Goal: Task Accomplishment & Management: Use online tool/utility

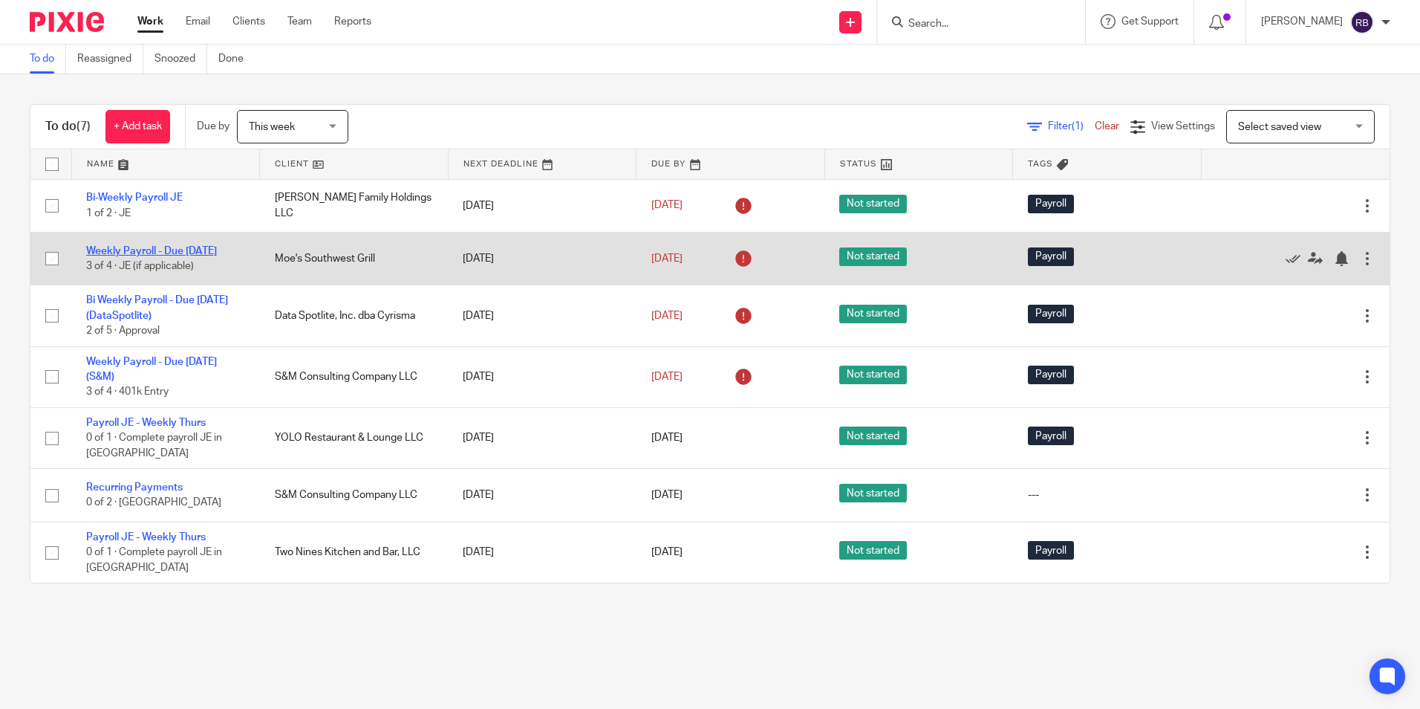
click at [136, 246] on link "Weekly Payroll - Due [DATE]" at bounding box center [151, 251] width 131 height 10
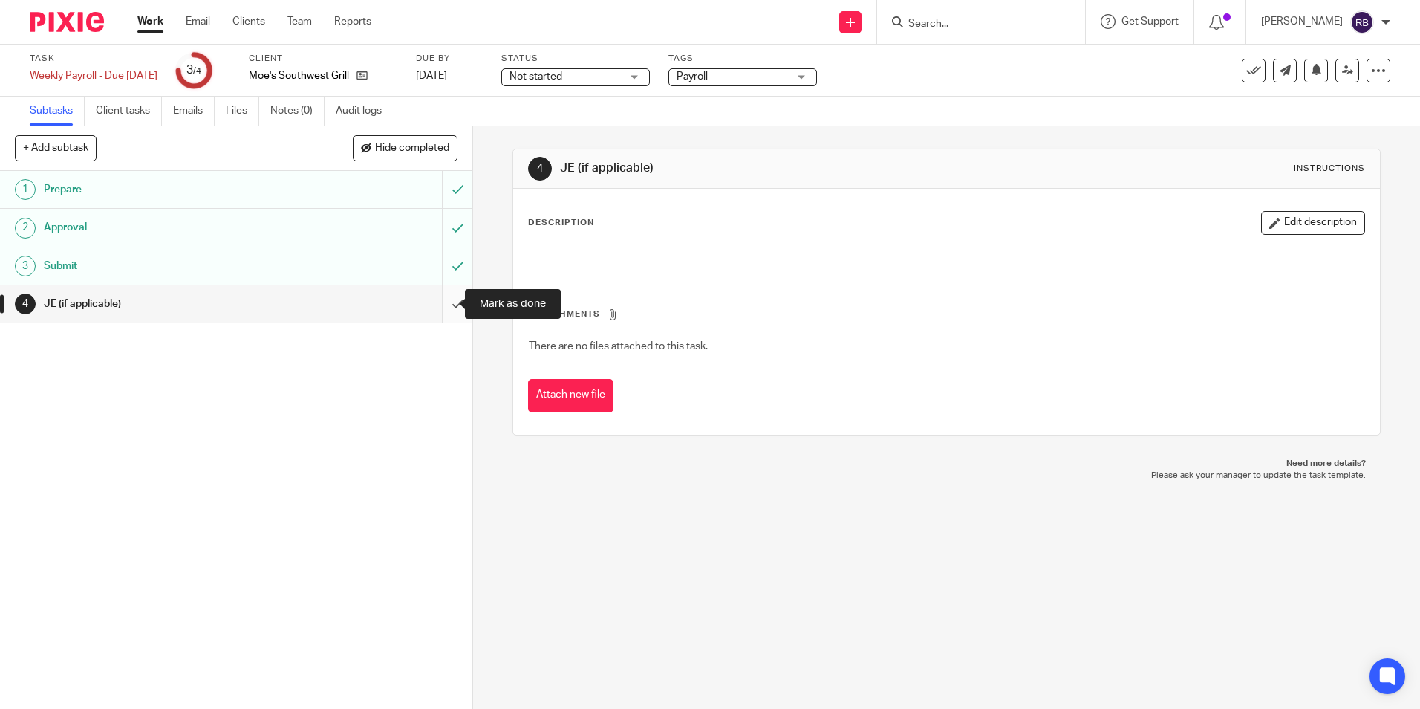
click at [443, 303] on input "submit" at bounding box center [236, 303] width 472 height 37
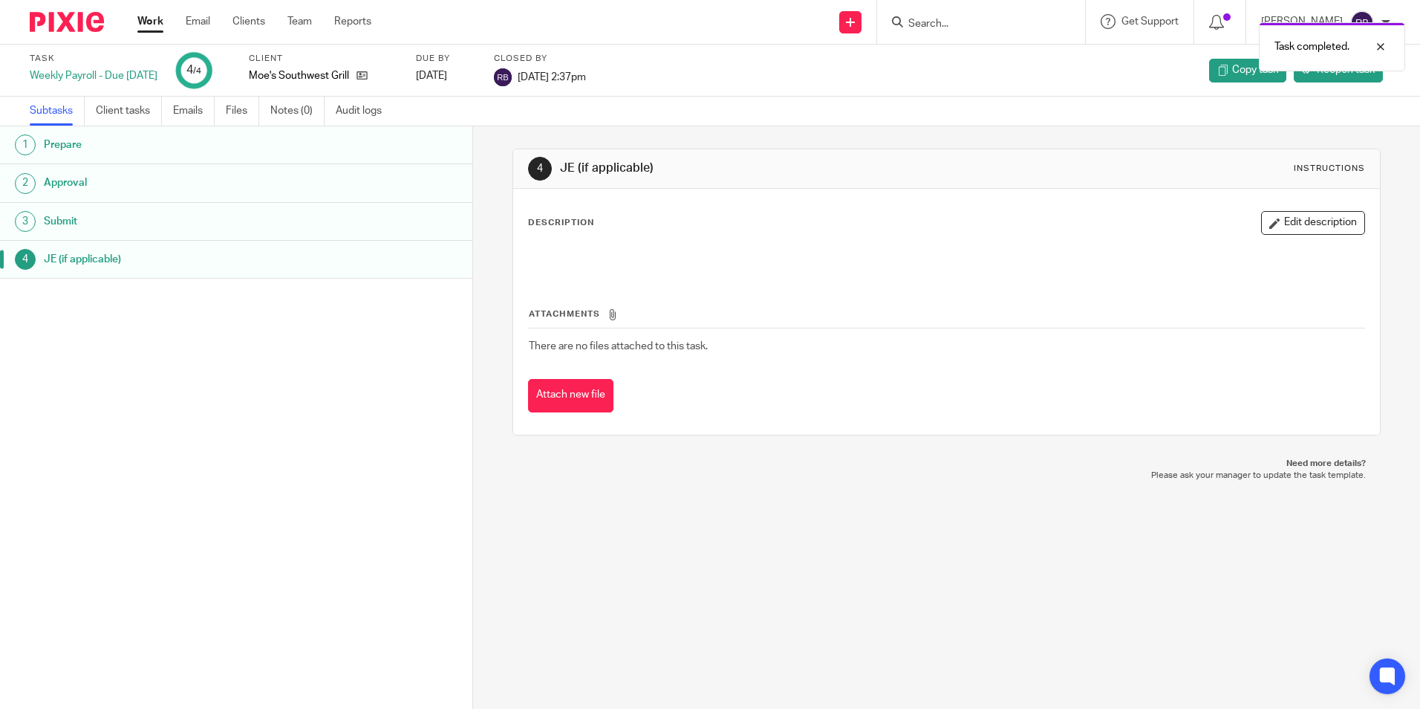
click at [155, 17] on link "Work" at bounding box center [150, 21] width 26 height 15
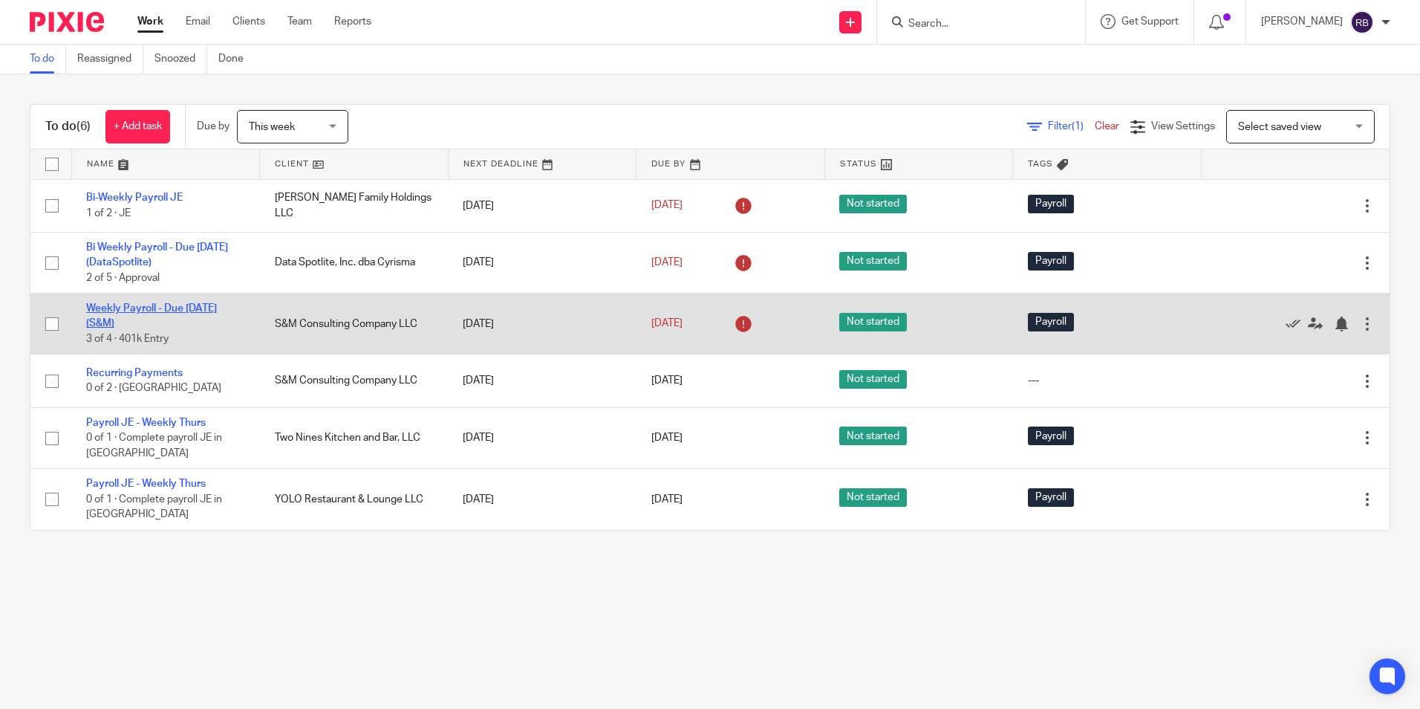
click at [130, 311] on link "Weekly Payroll - Due [DATE] (S&M)" at bounding box center [151, 315] width 131 height 25
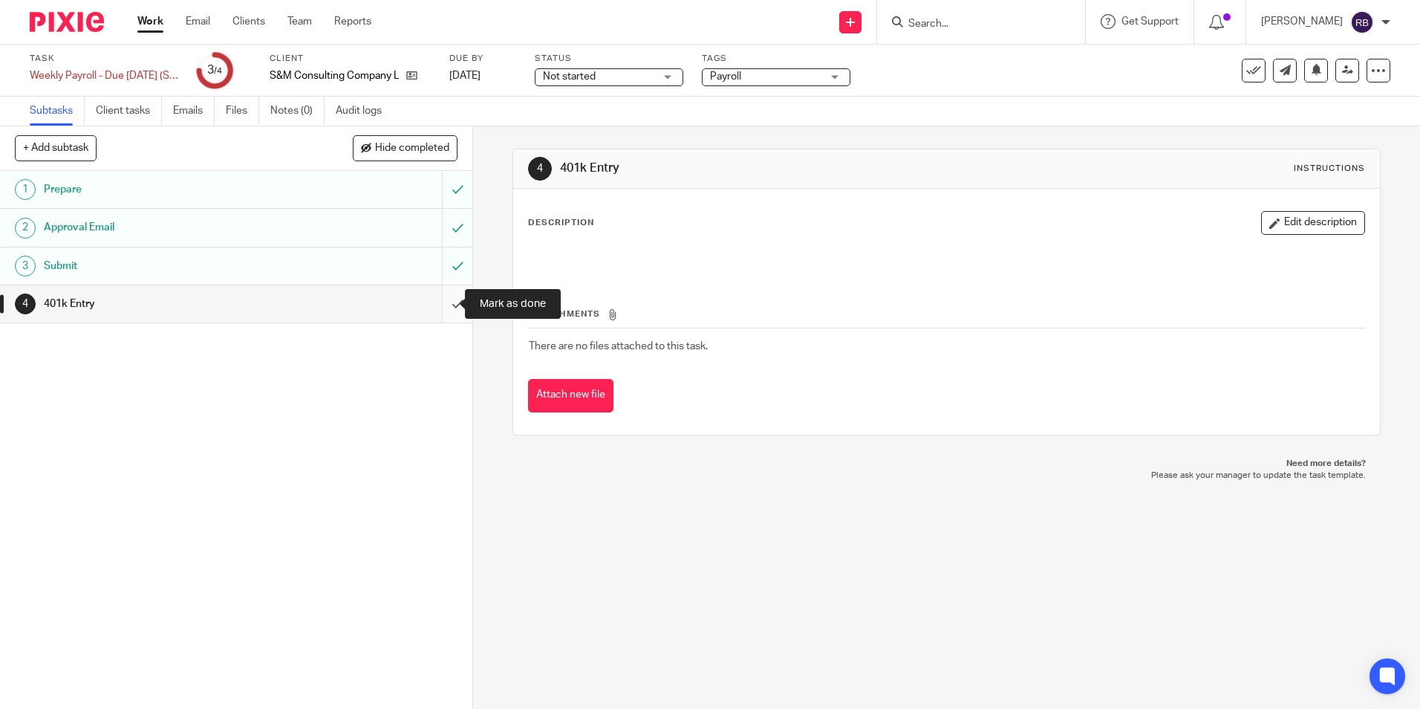
click at [445, 304] on input "submit" at bounding box center [236, 303] width 472 height 37
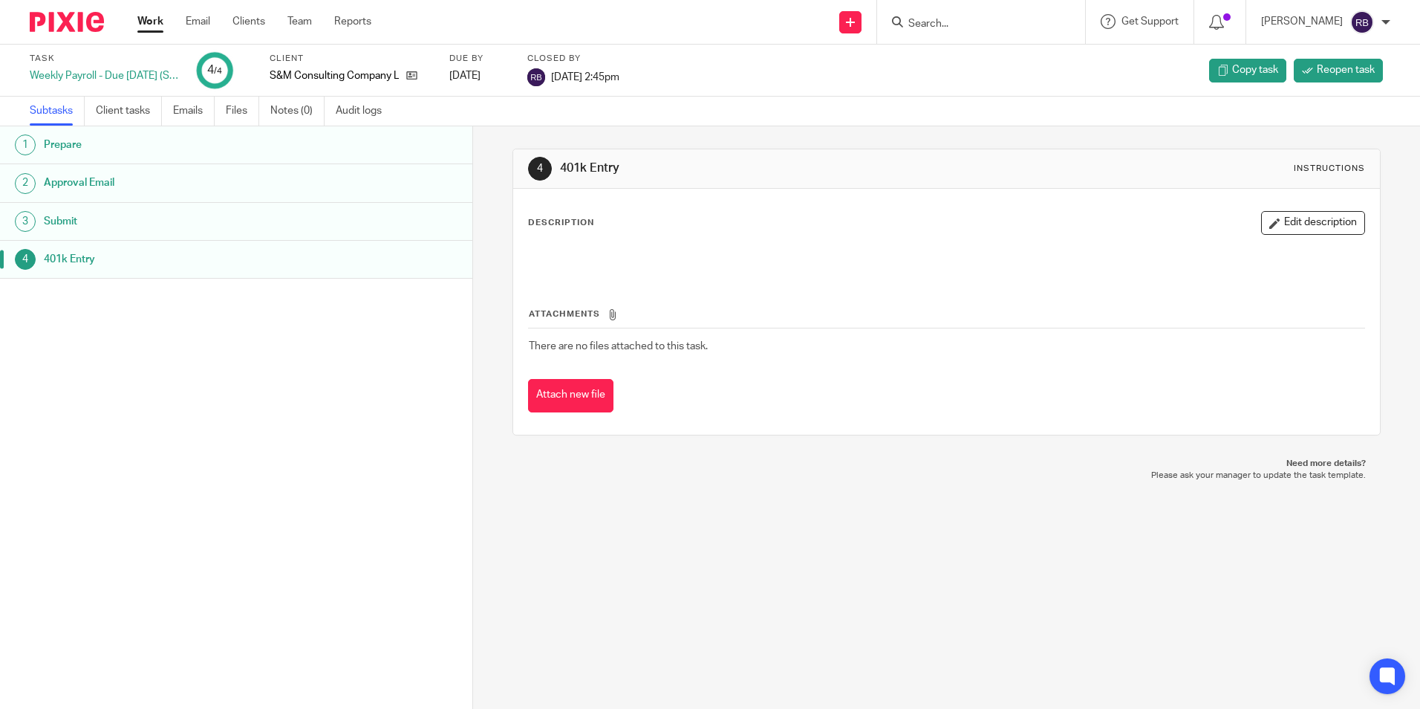
click at [159, 20] on link "Work" at bounding box center [150, 21] width 26 height 15
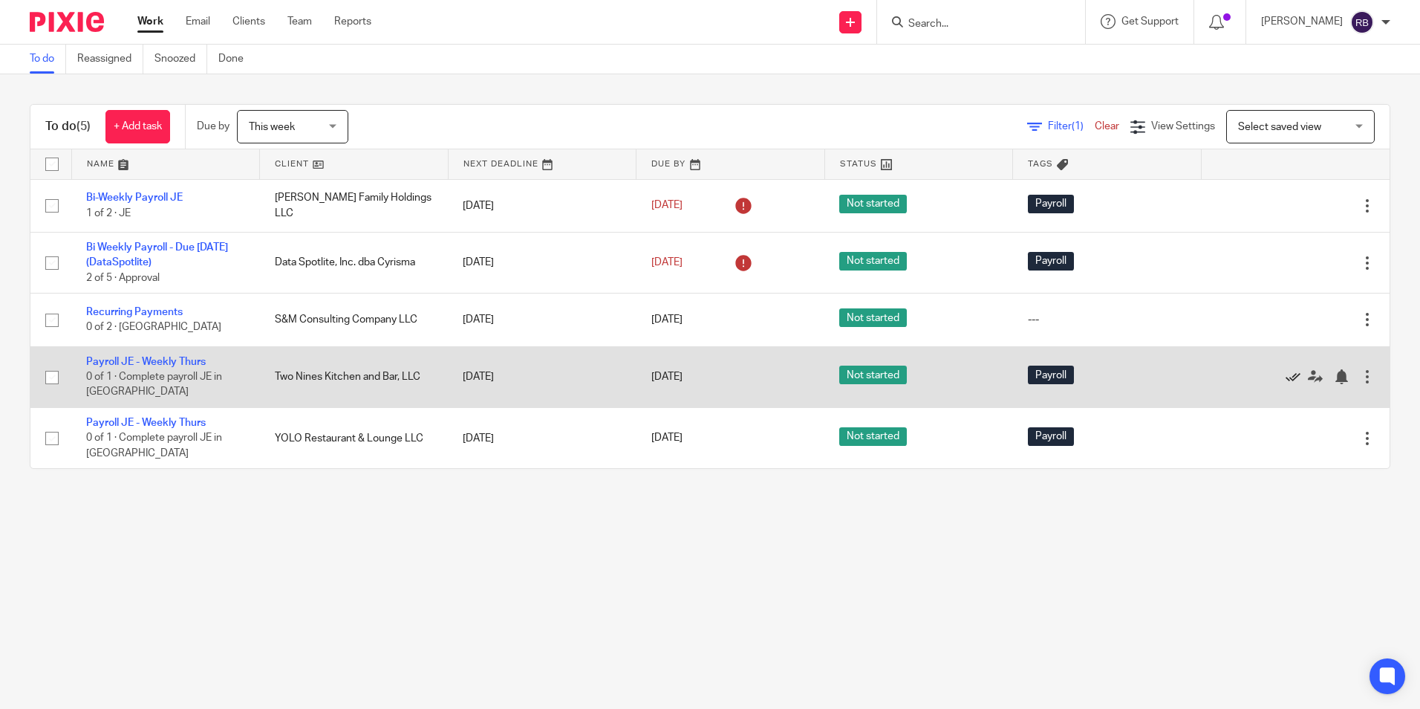
click at [1286, 374] on icon at bounding box center [1293, 376] width 15 height 15
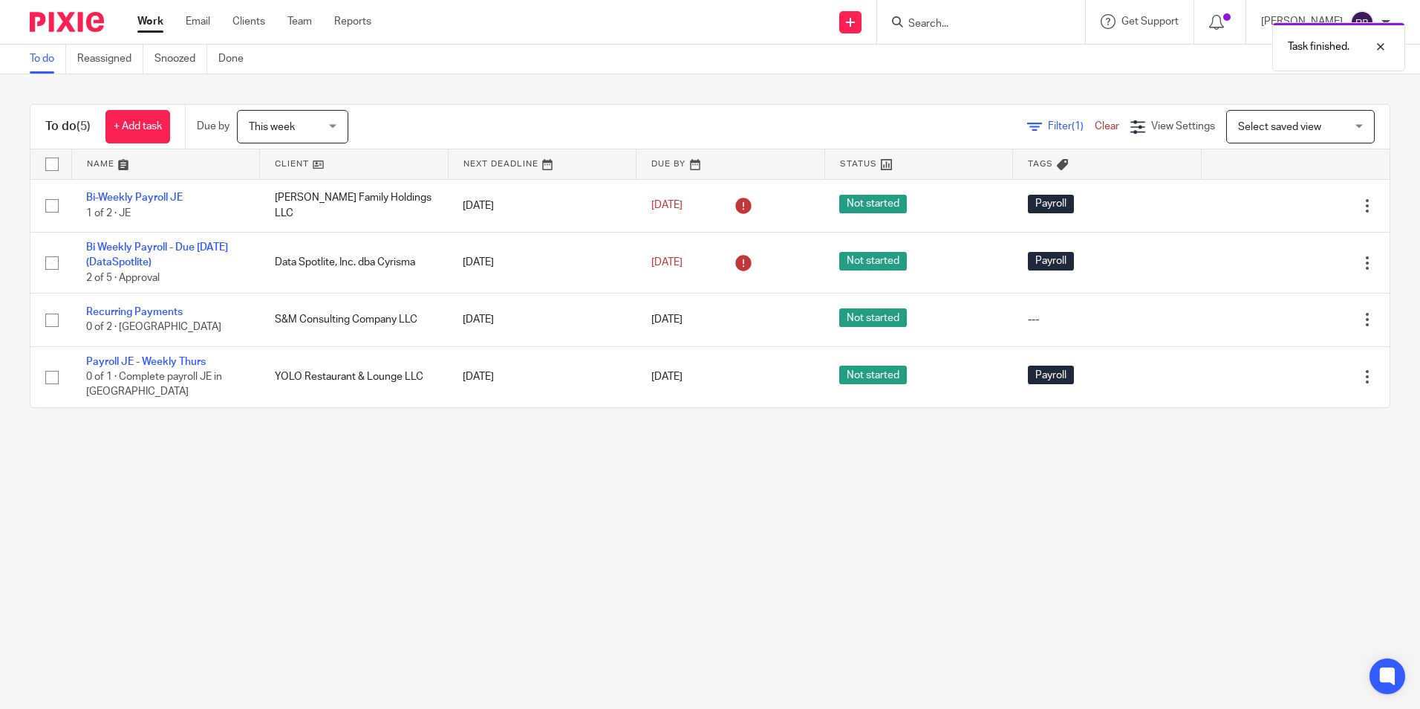
click at [1286, 374] on icon at bounding box center [1293, 376] width 15 height 15
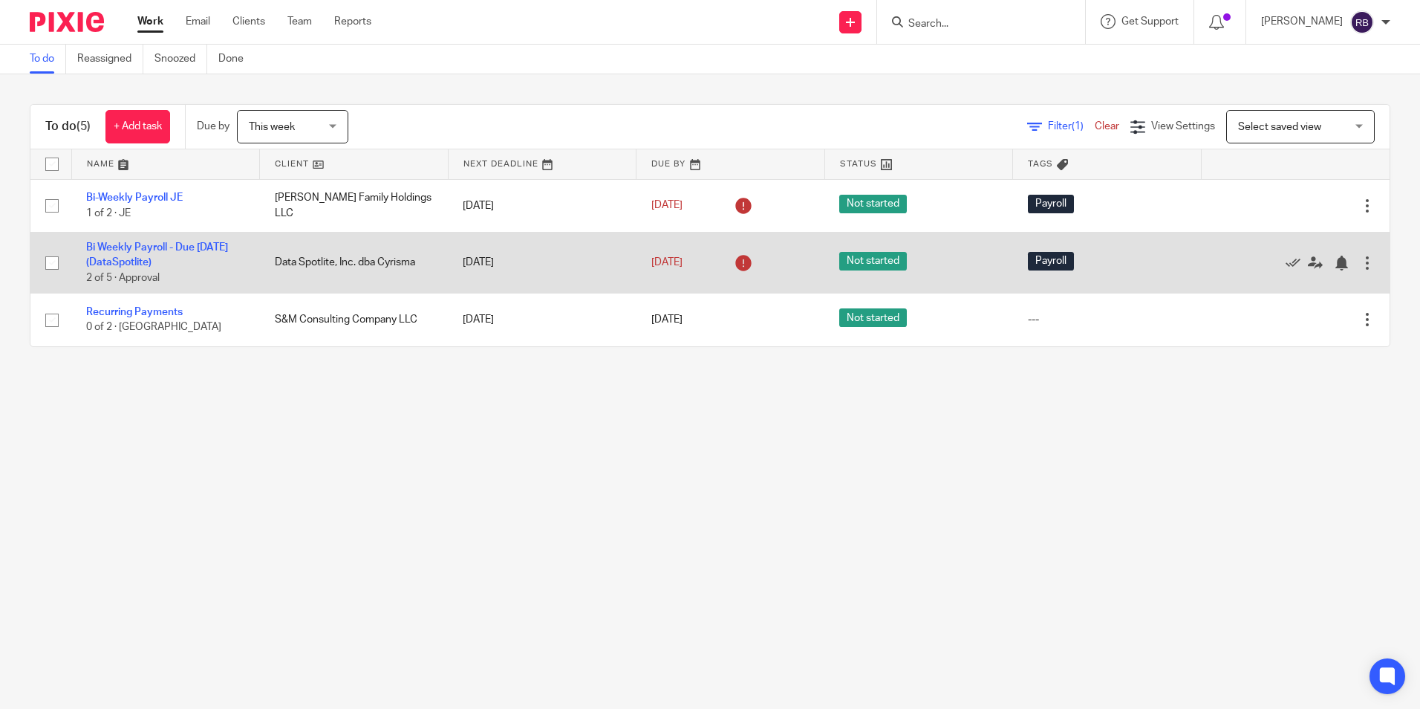
click at [157, 256] on td "Bi Weekly Payroll - Due Wednesday (DataSpotlite) 2 of 5 · Approval" at bounding box center [165, 262] width 189 height 61
click at [137, 243] on link "Bi Weekly Payroll - Due [DATE] (DataSpotlite)" at bounding box center [157, 254] width 142 height 25
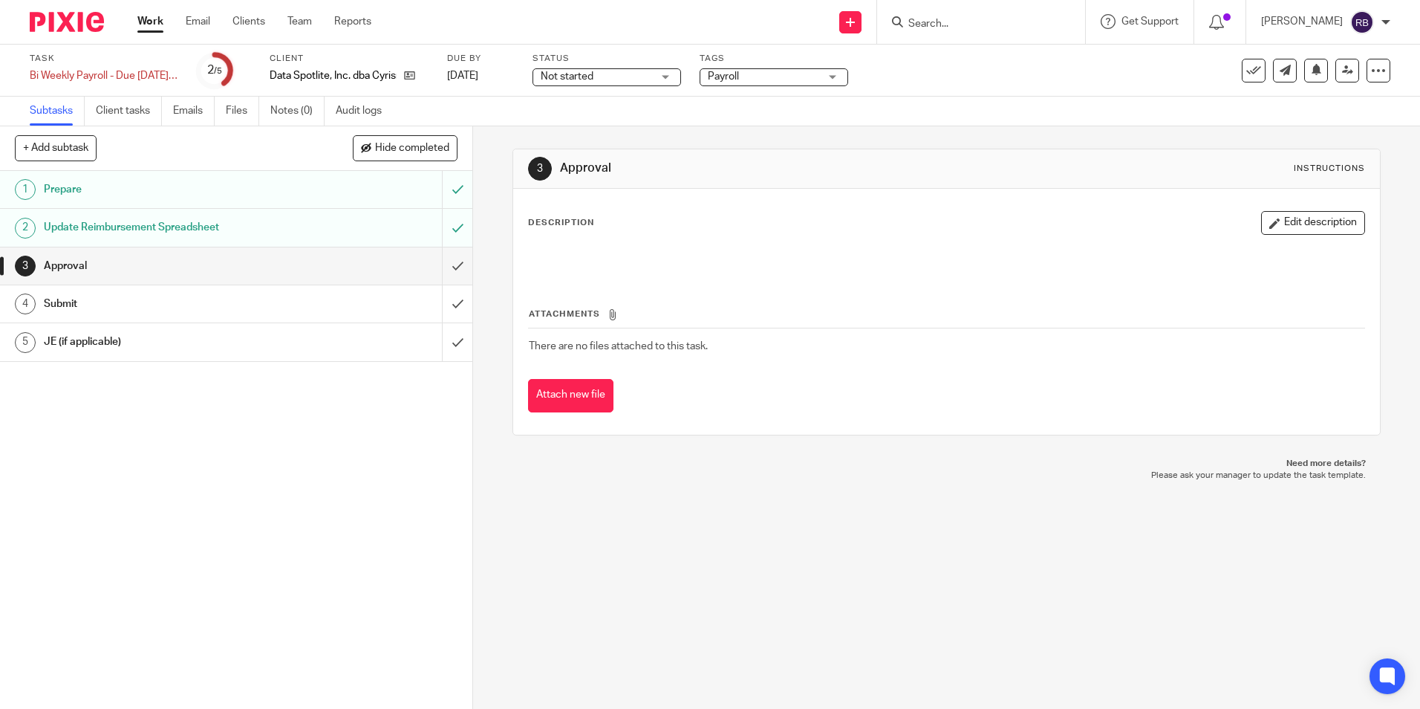
click at [149, 18] on link "Work" at bounding box center [150, 21] width 26 height 15
